Goal: Obtain resource: Download file/media

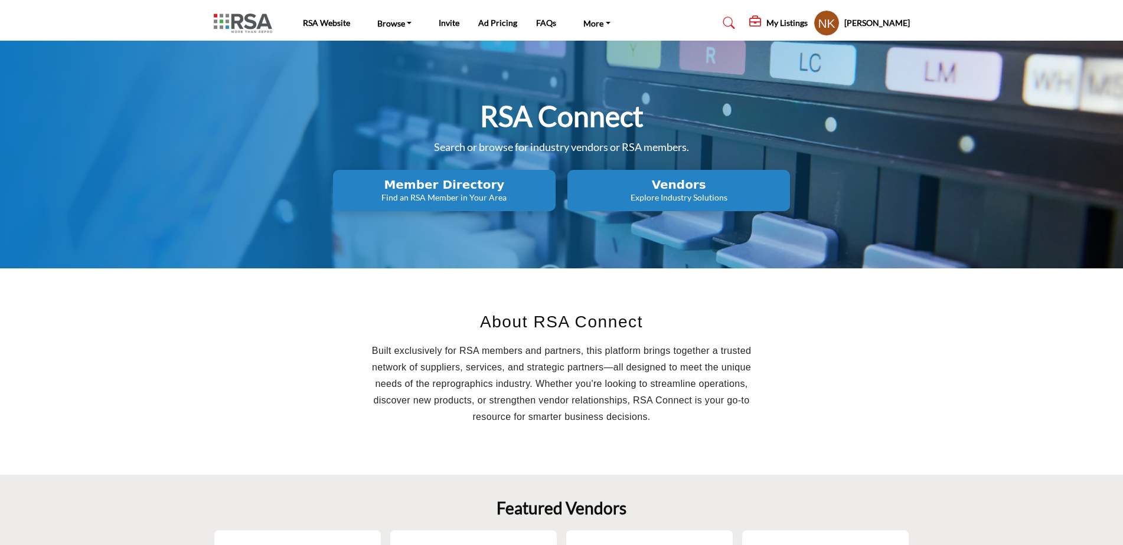
click at [451, 185] on h2 "Member Directory" at bounding box center [443, 185] width 215 height 14
click at [676, 191] on h2 "Vendors" at bounding box center [678, 185] width 215 height 14
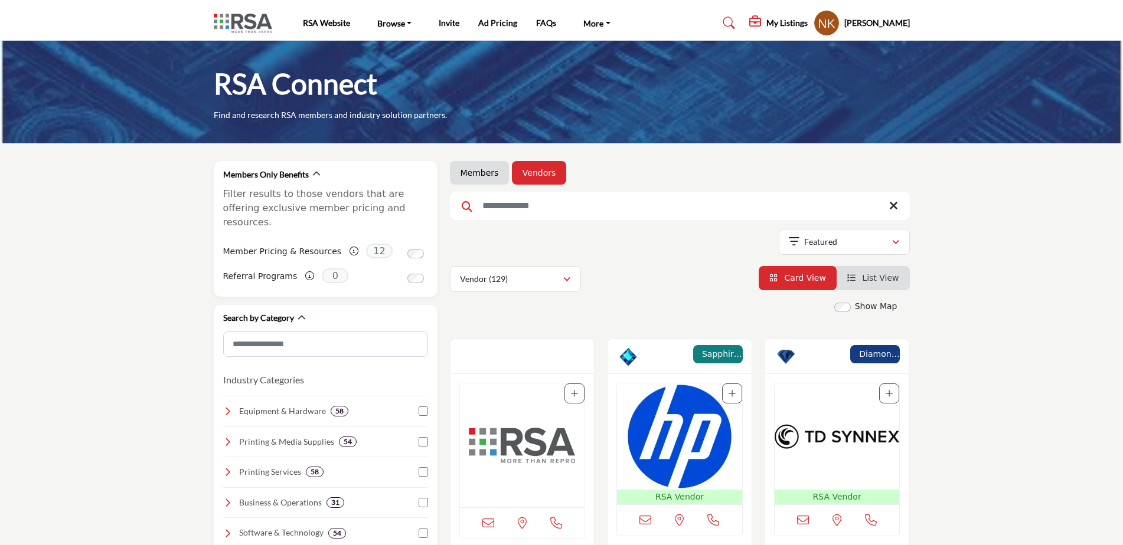
click at [574, 205] on input "Search Keyword" at bounding box center [680, 206] width 460 height 28
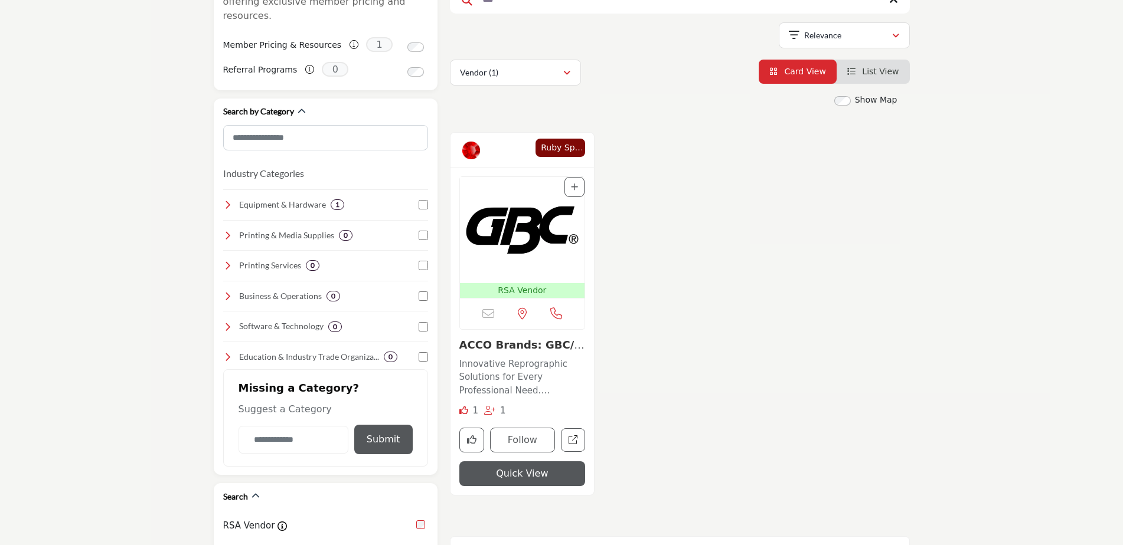
scroll to position [177, 0]
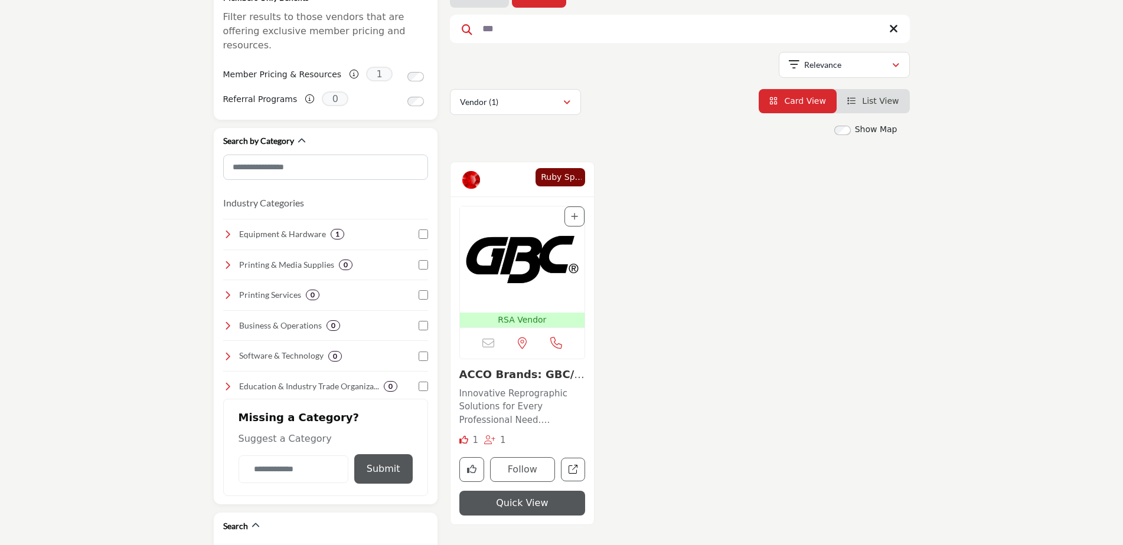
type input "***"
click at [510, 270] on img "Open Listing in new tab" at bounding box center [522, 260] width 125 height 106
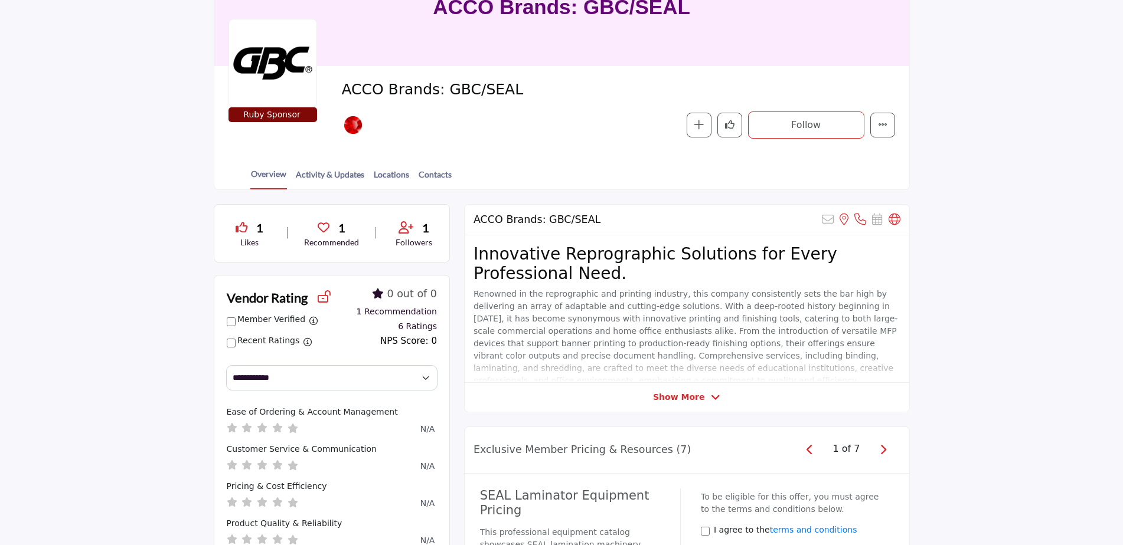
scroll to position [104, 0]
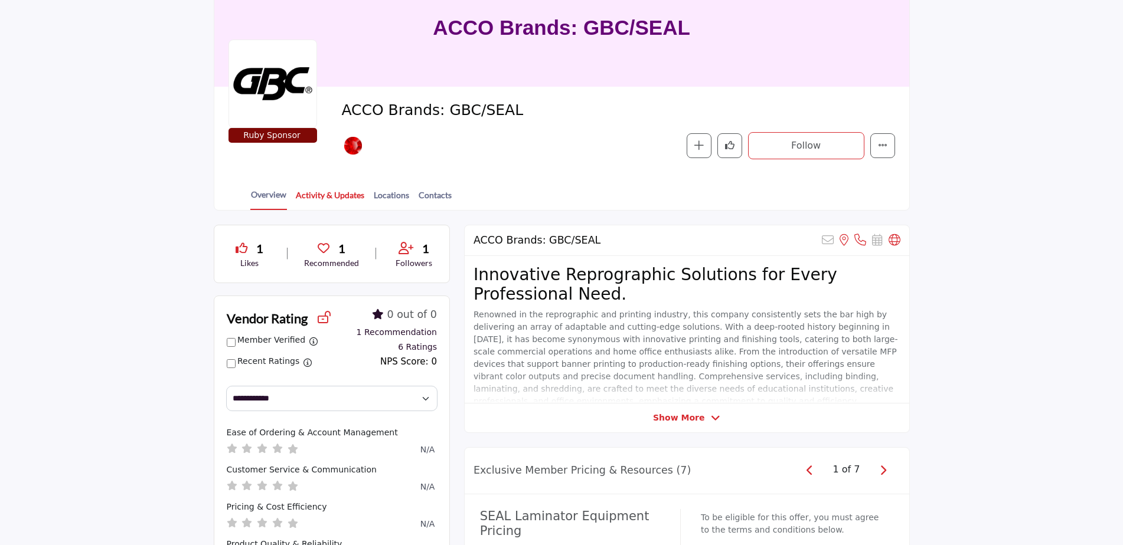
click at [336, 194] on link "Activity & Updates" at bounding box center [330, 199] width 70 height 21
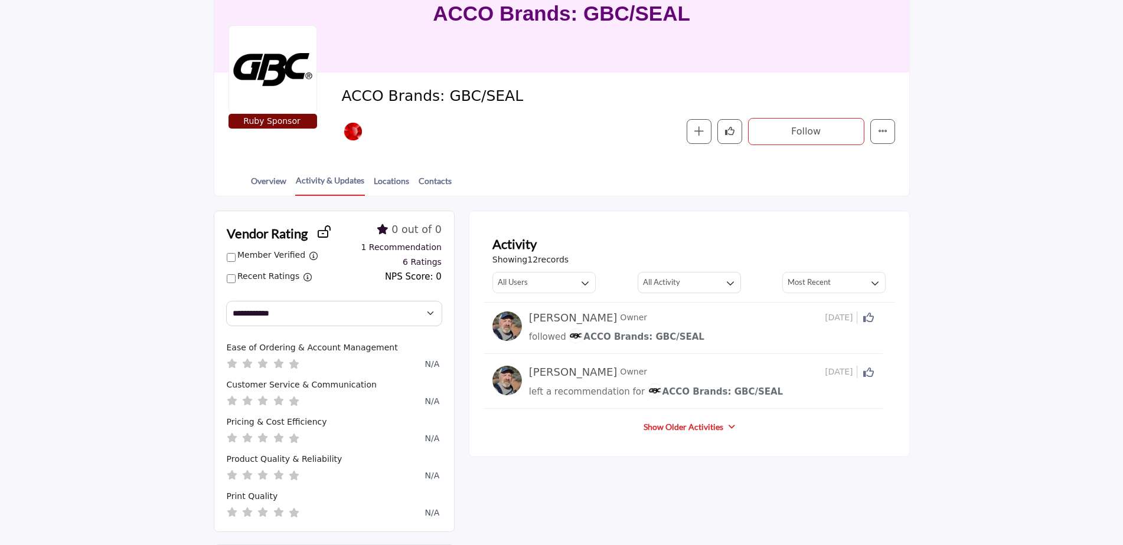
scroll to position [177, 0]
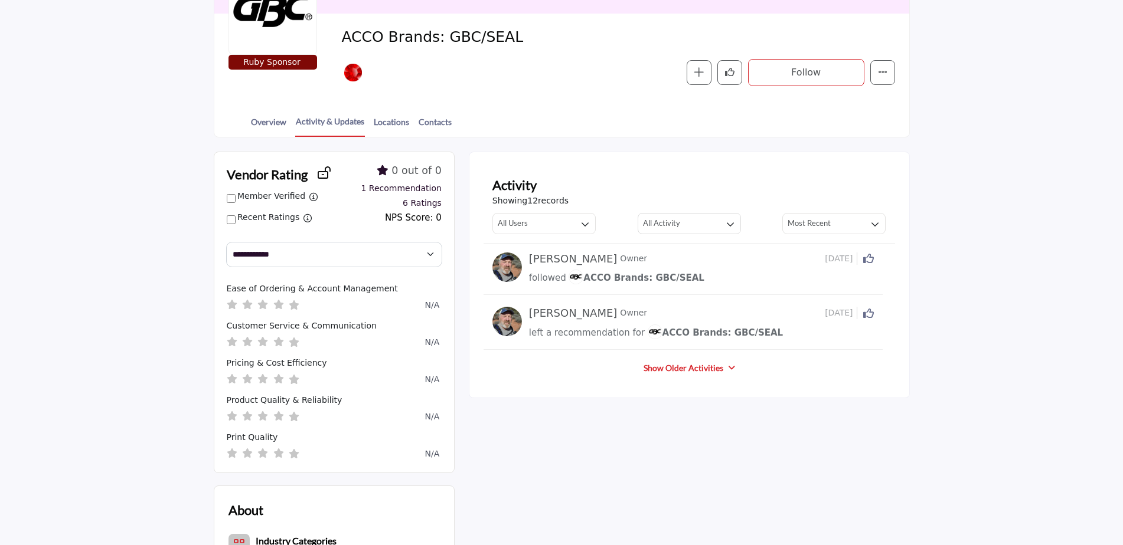
click at [700, 370] on link "Show Older Activities" at bounding box center [683, 368] width 80 height 12
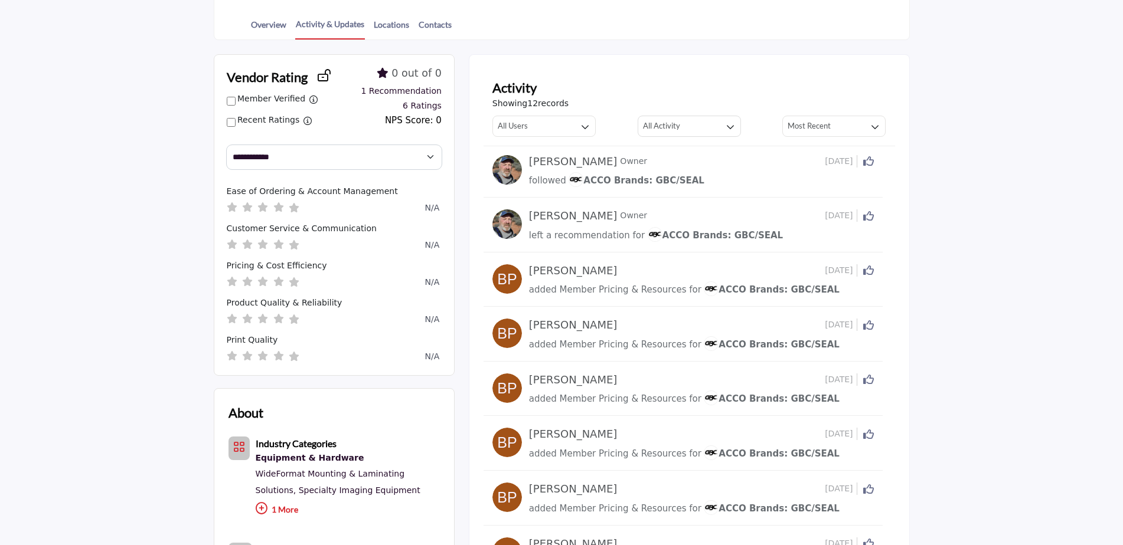
scroll to position [295, 0]
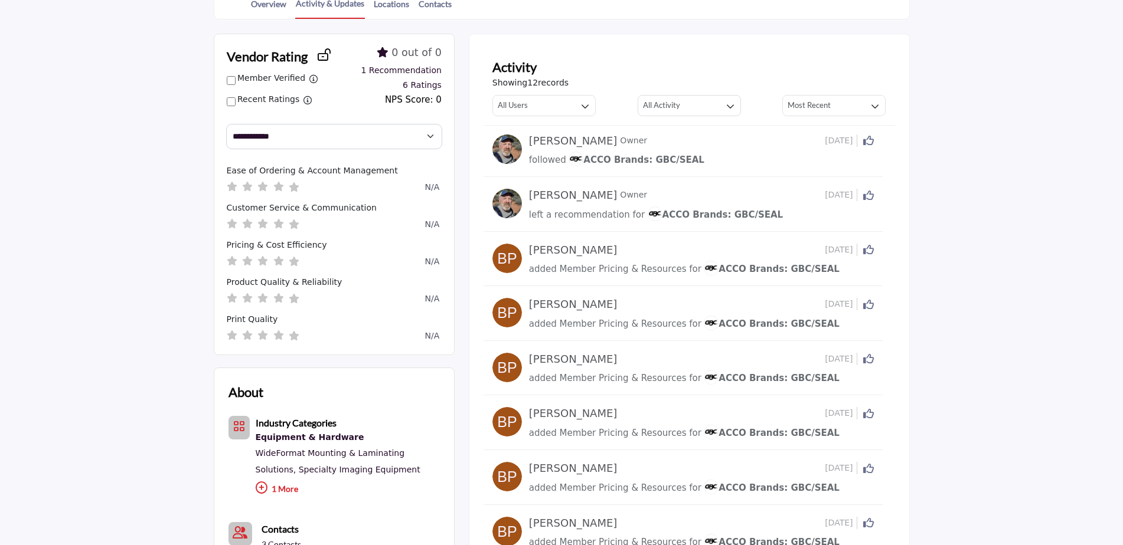
click at [762, 267] on span "ACCO Brands: GBC/SEAL" at bounding box center [772, 269] width 136 height 11
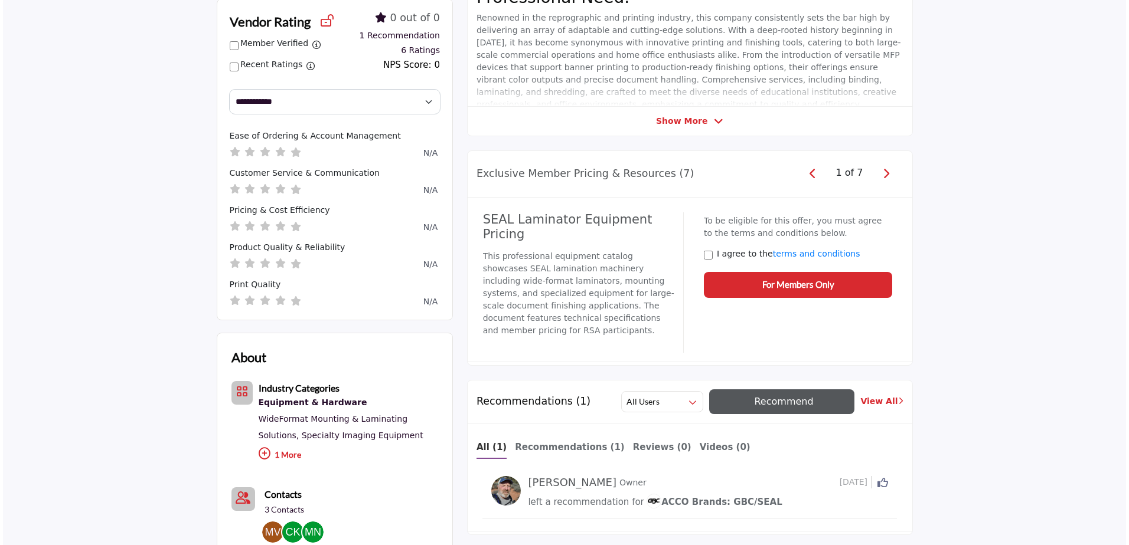
scroll to position [399, 0]
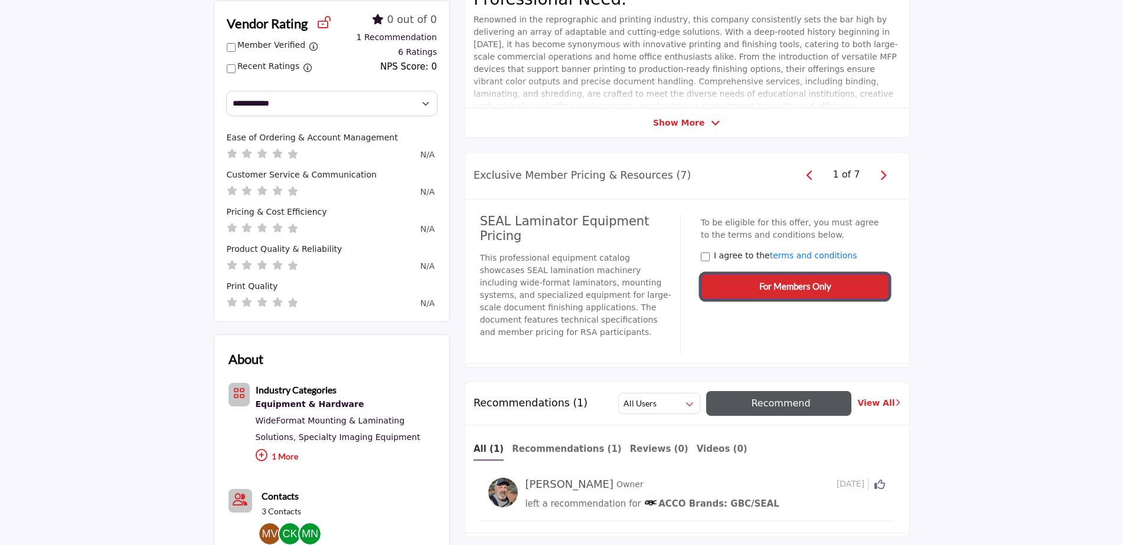
click at [792, 287] on span "For Members Only" at bounding box center [795, 287] width 72 height 14
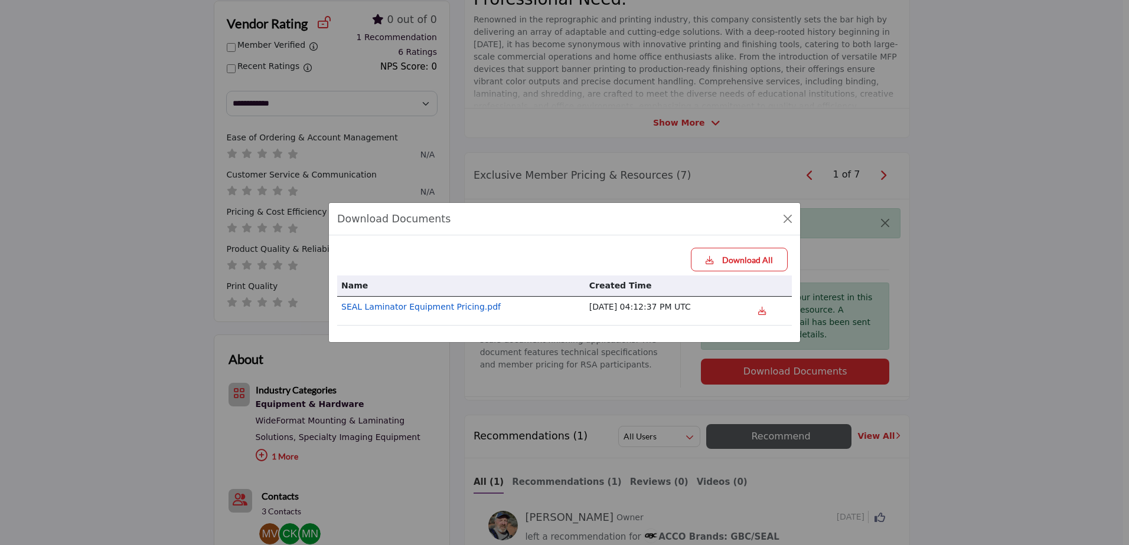
click at [421, 306] on link "SEAL Laminator Equipment Pricing.pdf" at bounding box center [420, 306] width 159 height 9
click at [790, 216] on button "Close" at bounding box center [787, 219] width 17 height 17
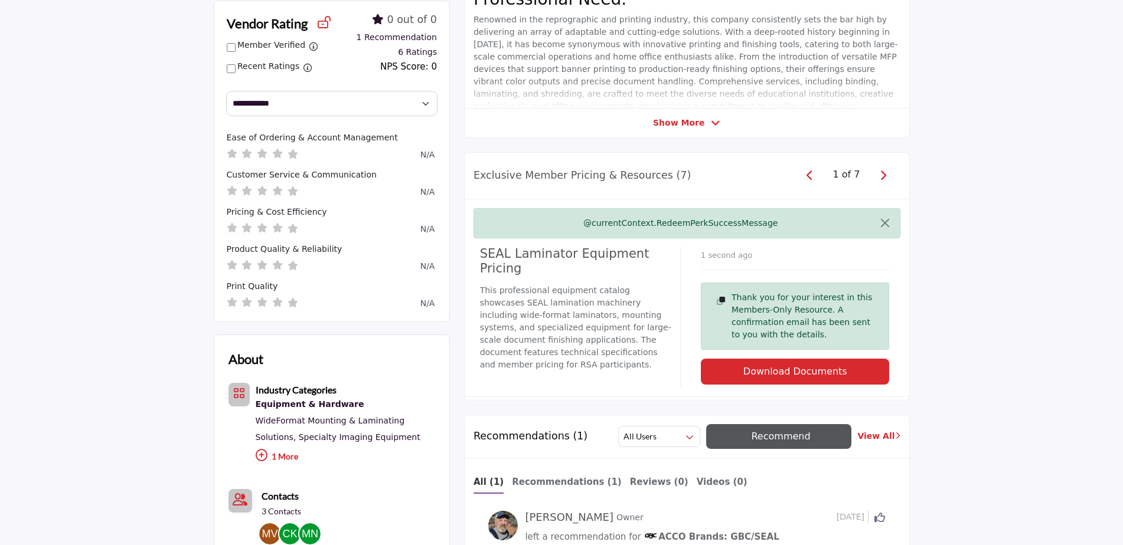
click at [881, 175] on icon "button" at bounding box center [883, 175] width 6 height 11
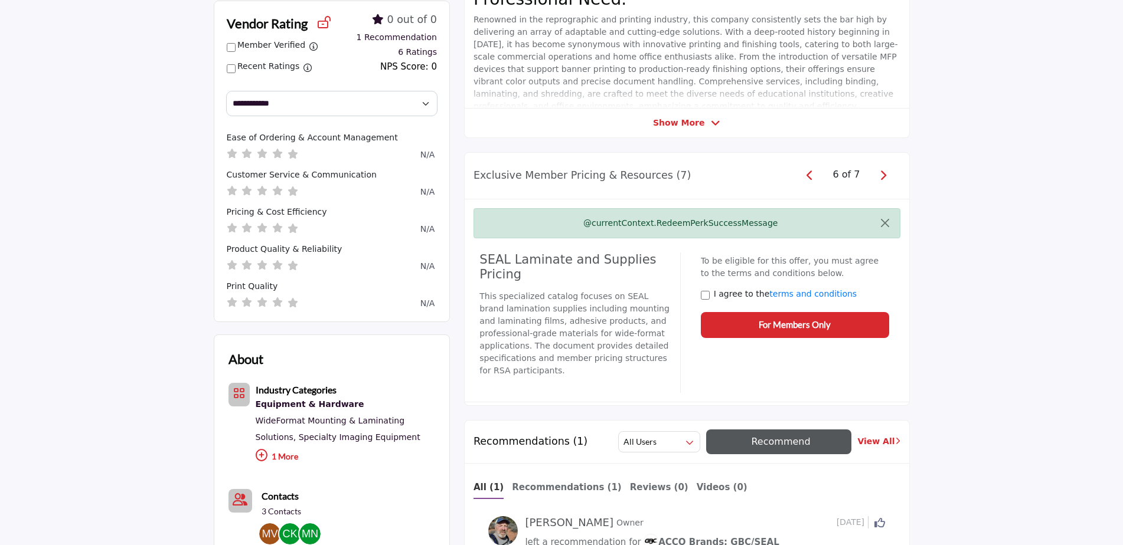
click at [881, 175] on icon "button" at bounding box center [883, 175] width 6 height 11
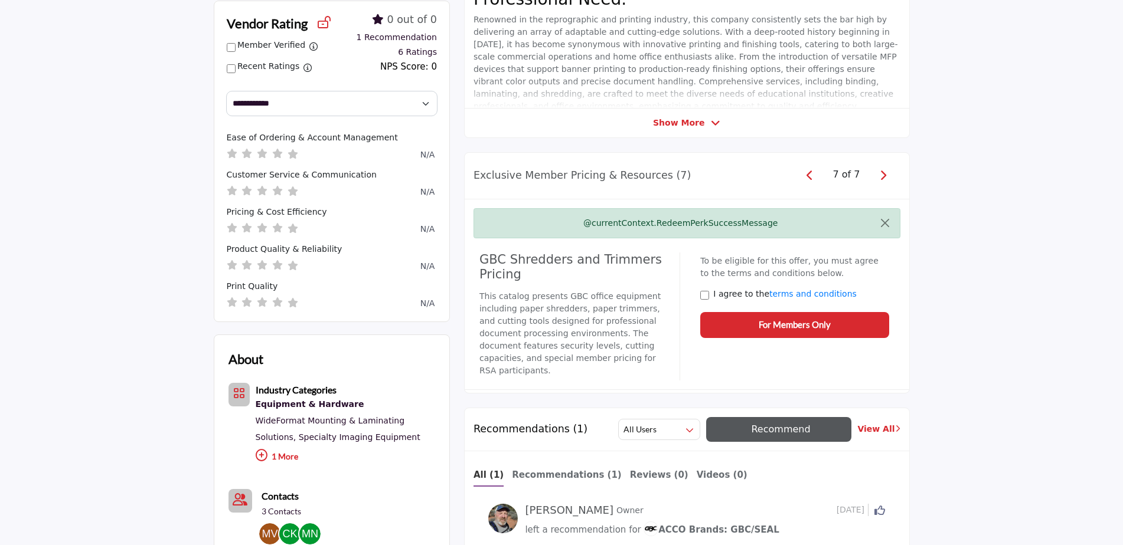
click at [881, 175] on icon "button" at bounding box center [883, 175] width 6 height 11
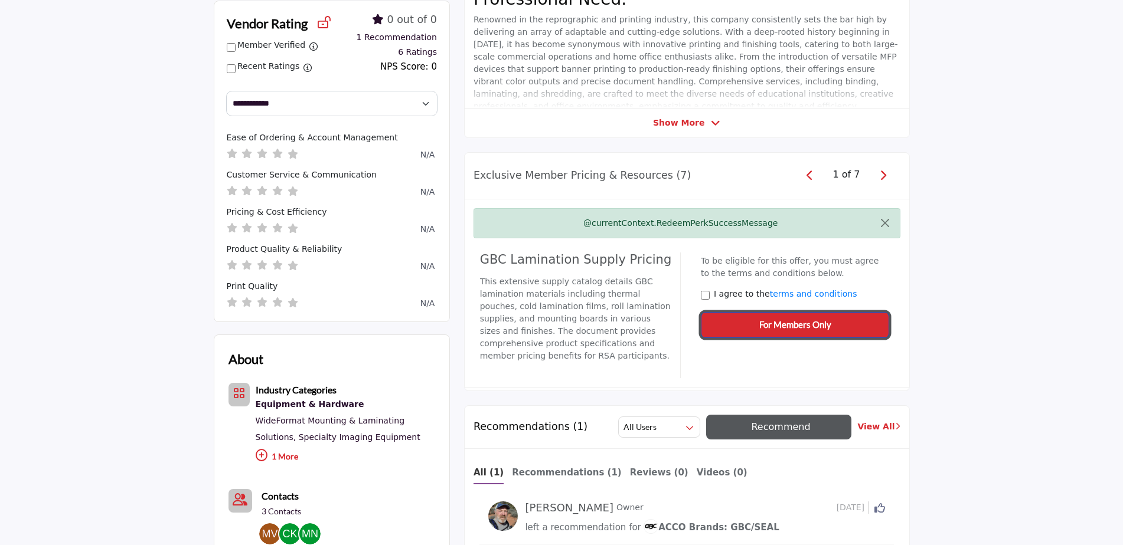
click at [794, 326] on span "For Members Only" at bounding box center [795, 325] width 72 height 14
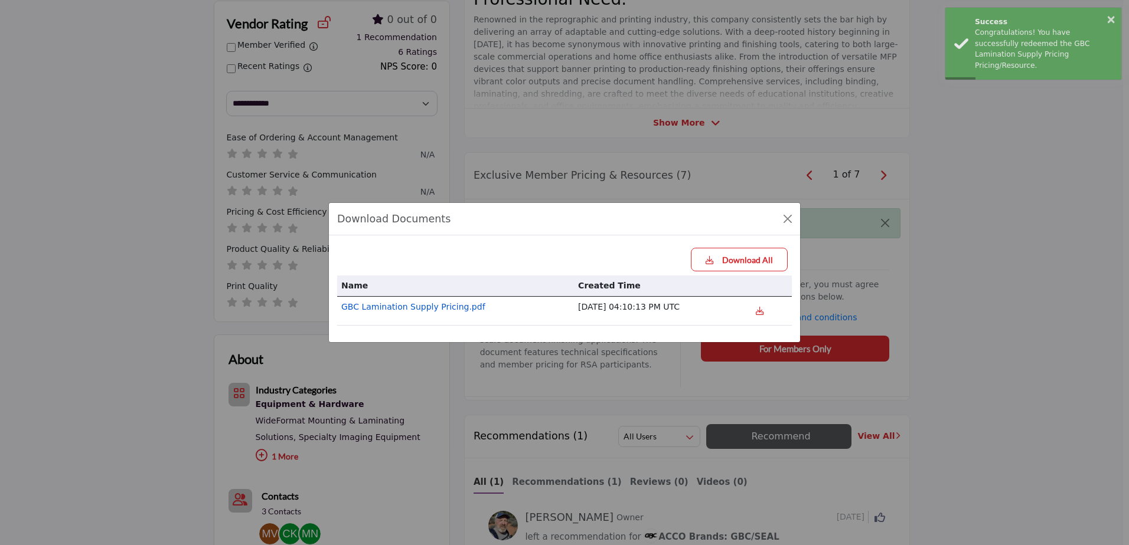
click at [416, 310] on link "GBC Lamination Supply Pricing.pdf" at bounding box center [413, 306] width 144 height 9
